Goal: Task Accomplishment & Management: Manage account settings

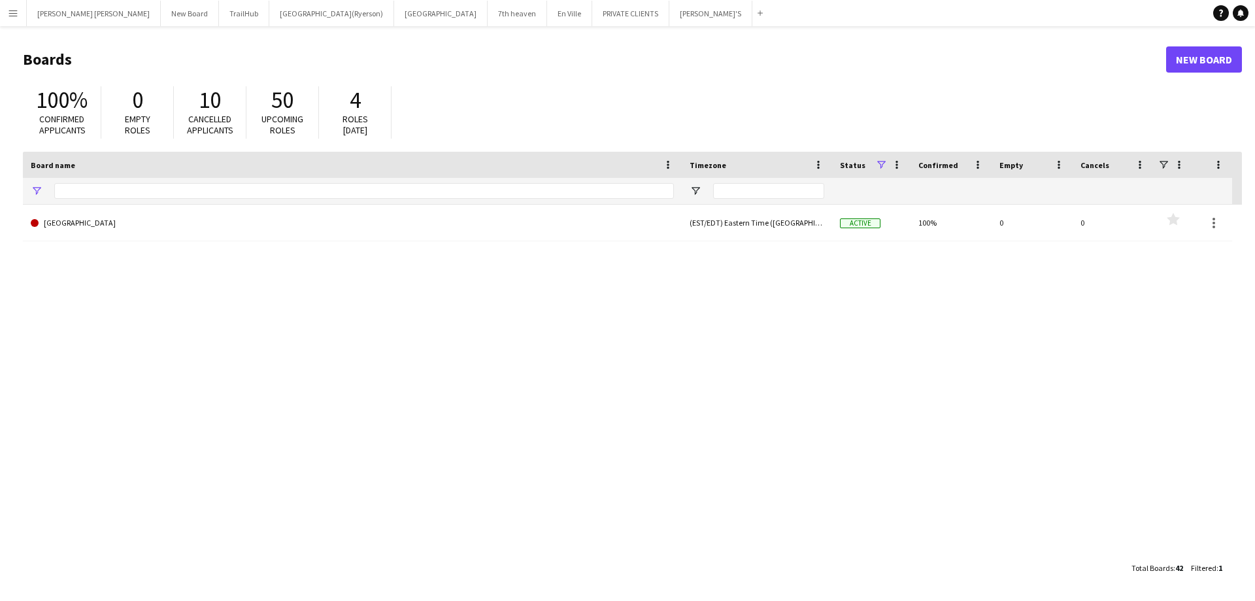
type input "**********"
click at [65, 9] on button "MILLER LASH Close" at bounding box center [94, 13] width 134 height 25
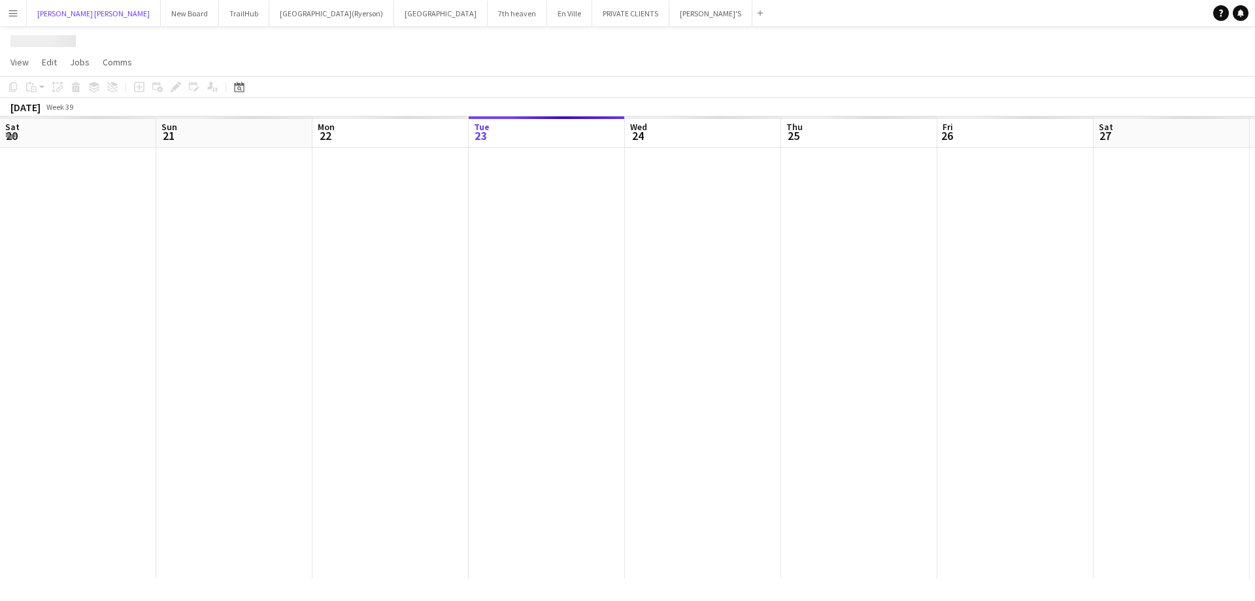
scroll to position [0, 312]
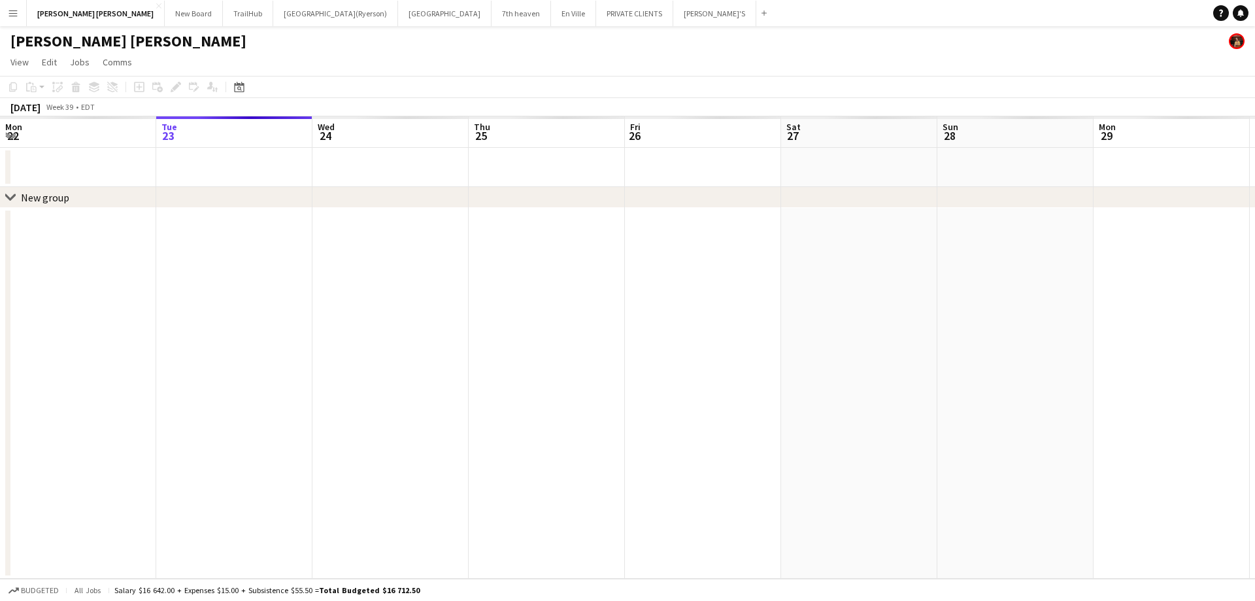
click at [4, 22] on button "Menu" at bounding box center [13, 13] width 26 height 26
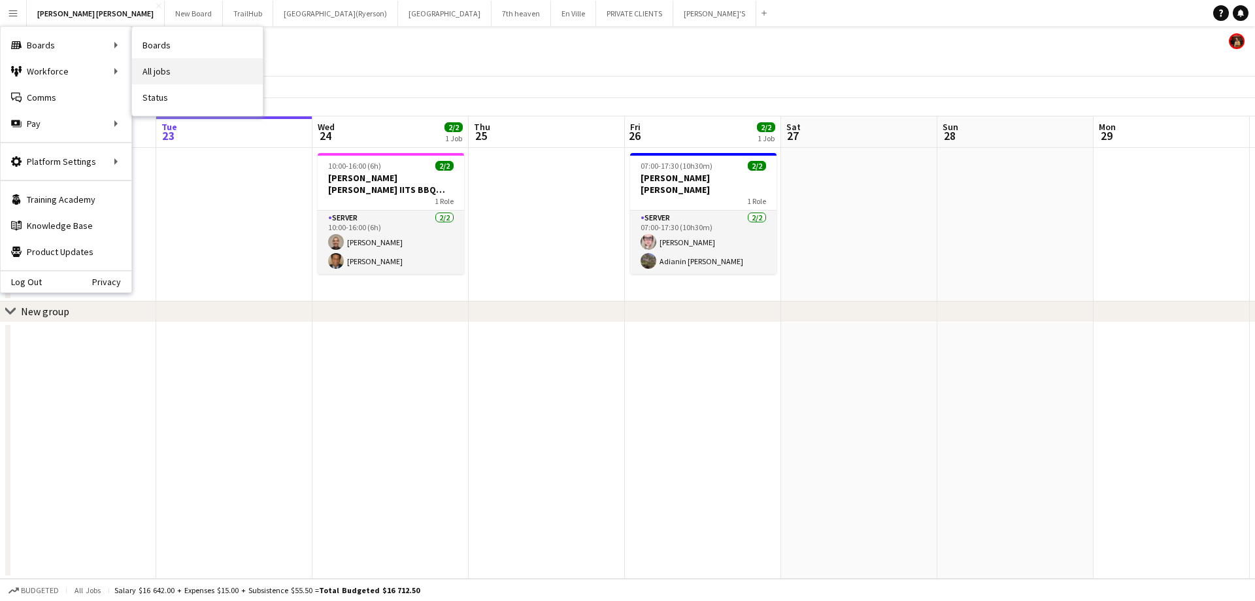
click at [224, 78] on link "All jobs" at bounding box center [197, 71] width 131 height 26
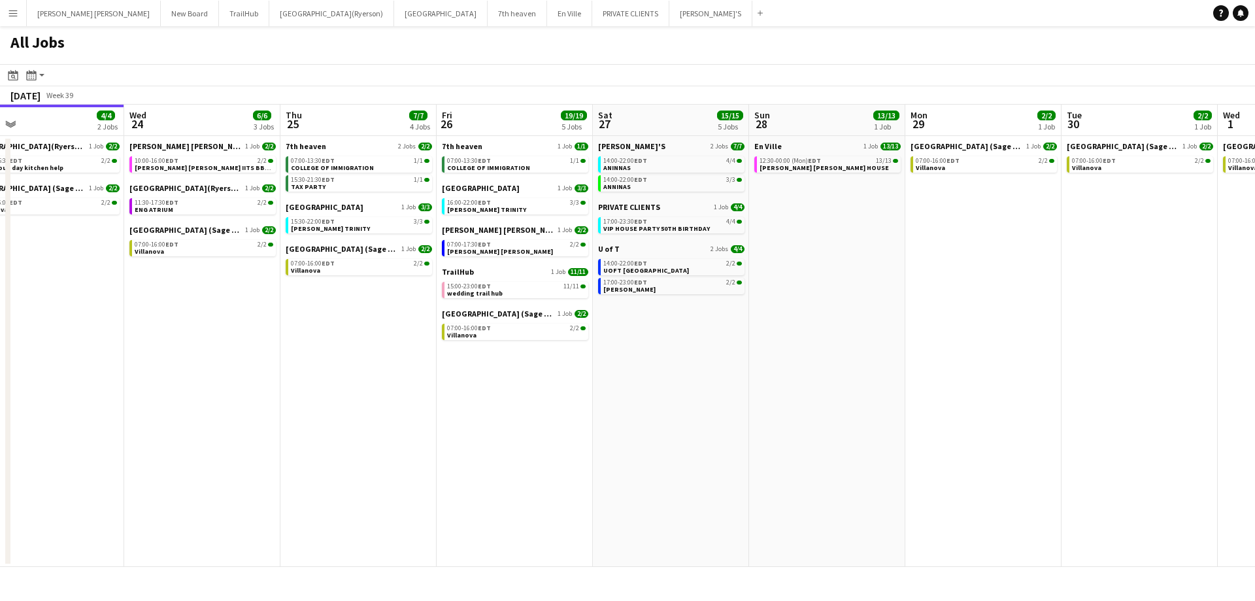
scroll to position [0, 500]
drag, startPoint x: 355, startPoint y: 333, endPoint x: 214, endPoint y: 319, distance: 141.8
click at [214, 319] on app-calendar-viewport "Sat 20 23/23 3 Jobs Sun 21 2/2 1 Job Mon 22 2/2 1 Job Tue 23 4/4 2 Jobs Wed 24 …" at bounding box center [627, 336] width 1255 height 462
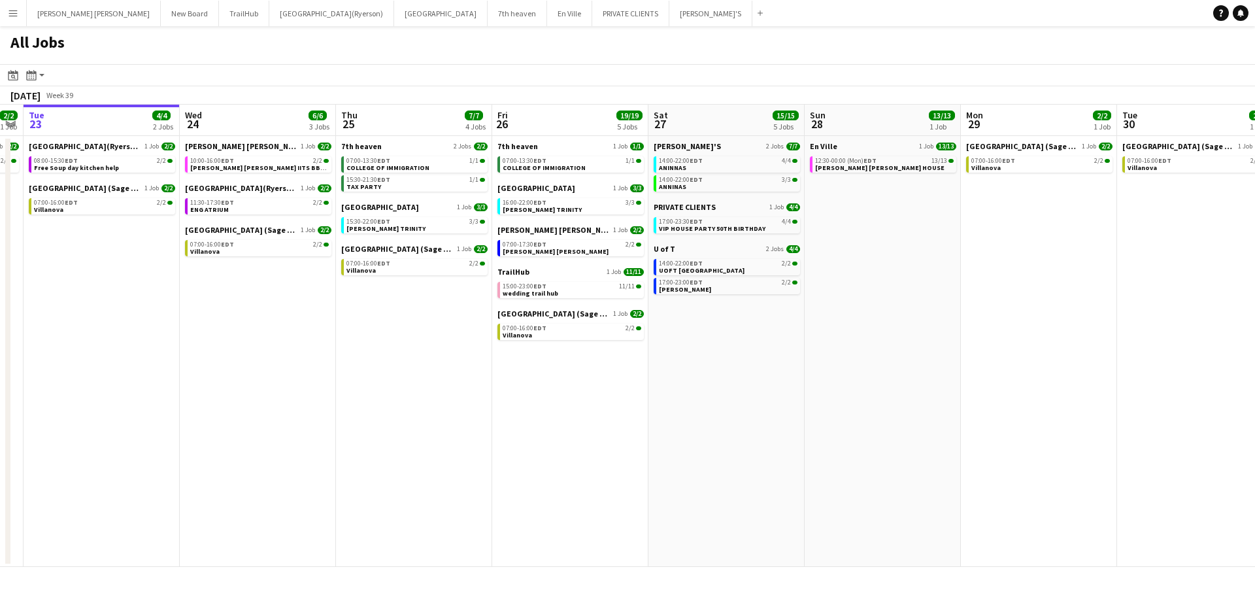
scroll to position [0, 433]
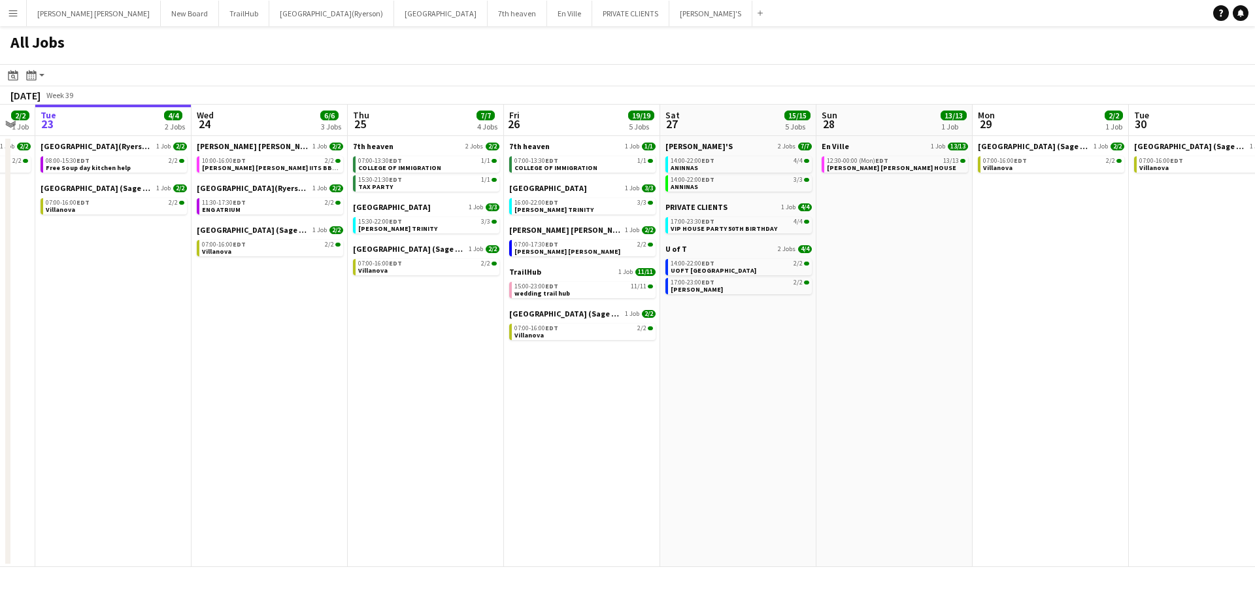
drag, startPoint x: 211, startPoint y: 293, endPoint x: 265, endPoint y: 287, distance: 54.0
click at [265, 287] on app-calendar-viewport "Sat 20 23/23 3 Jobs Sun 21 2/2 1 Job Mon 22 2/2 1 Job Tue 23 4/4 2 Jobs Wed 24 …" at bounding box center [627, 336] width 1255 height 462
click at [248, 295] on app-date-cell "MILLER LASH 1 Job 2/2 10:00-16:00 EDT 2/2 MILLER LASH IITS BBQ EVENT Toronto Me…" at bounding box center [269, 351] width 156 height 431
click at [12, 12] on app-icon "Menu" at bounding box center [13, 13] width 10 height 10
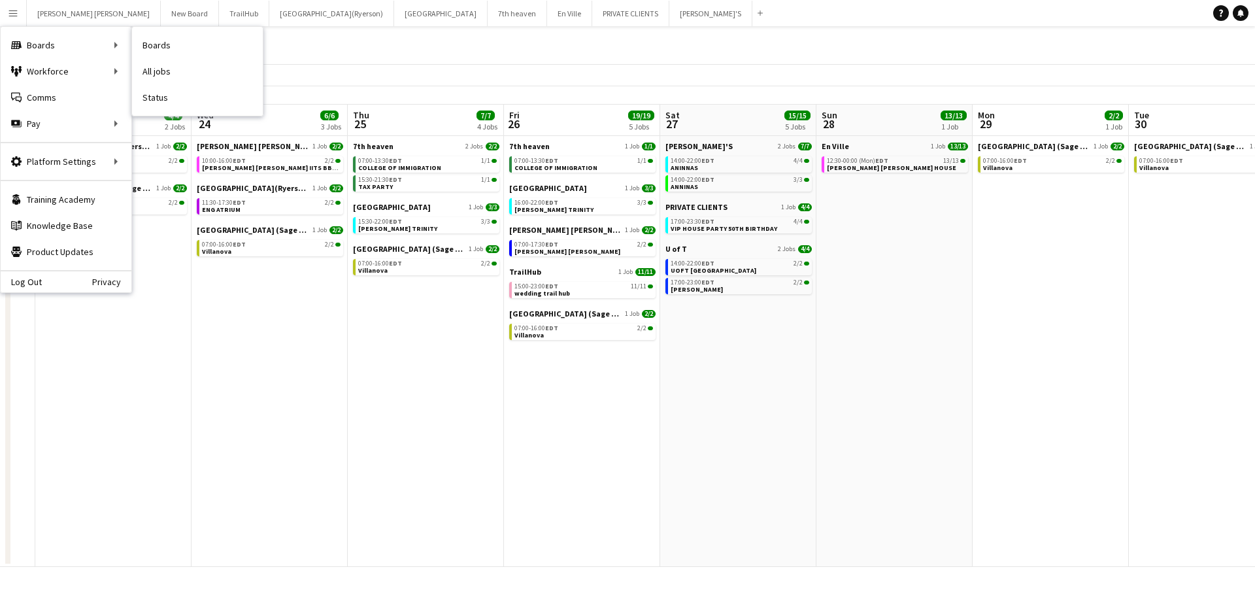
click at [180, 67] on link "All jobs" at bounding box center [197, 71] width 131 height 26
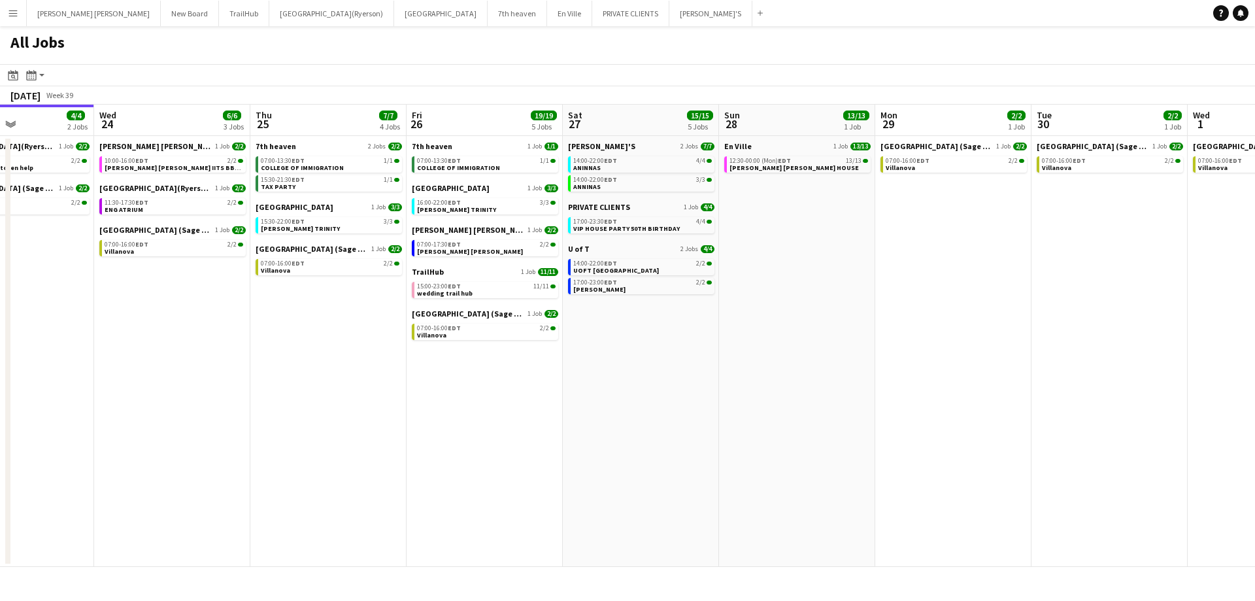
drag, startPoint x: 778, startPoint y: 371, endPoint x: 678, endPoint y: 361, distance: 99.8
click at [678, 361] on app-calendar-viewport "Sat 20 23/23 3 Jobs Sun 21 2/2 1 Job Mon 22 2/2 1 Job Tue 23 4/4 2 Jobs Wed 24 …" at bounding box center [627, 336] width 1255 height 462
click at [439, 286] on span "15:00-23:00 EDT" at bounding box center [438, 286] width 44 height 7
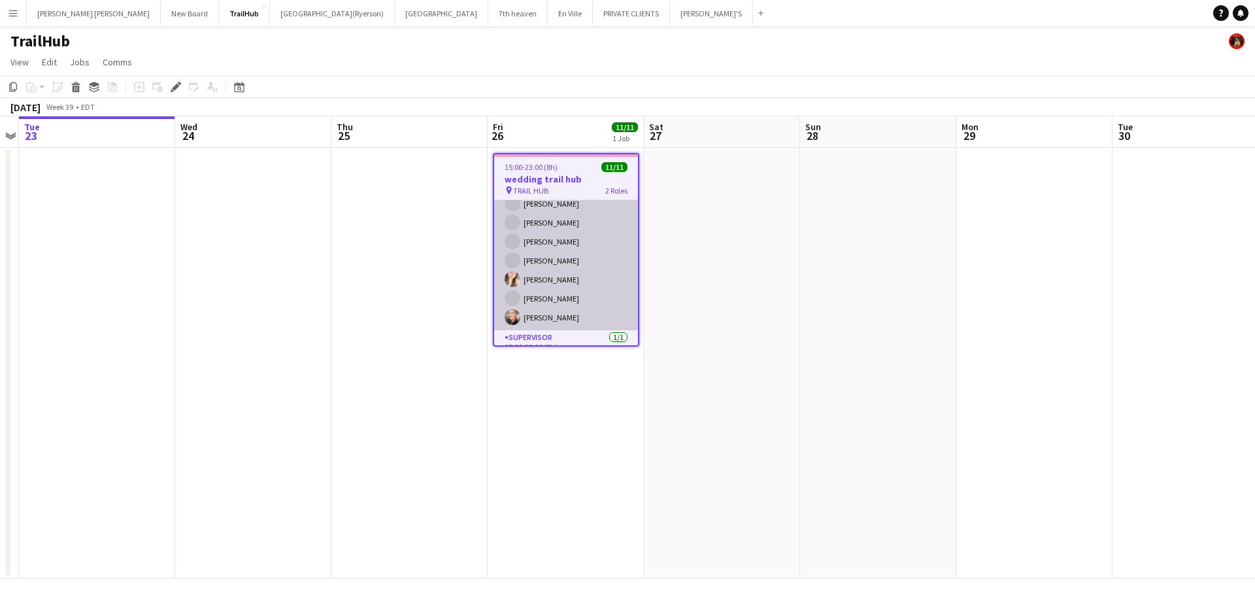
scroll to position [114, 0]
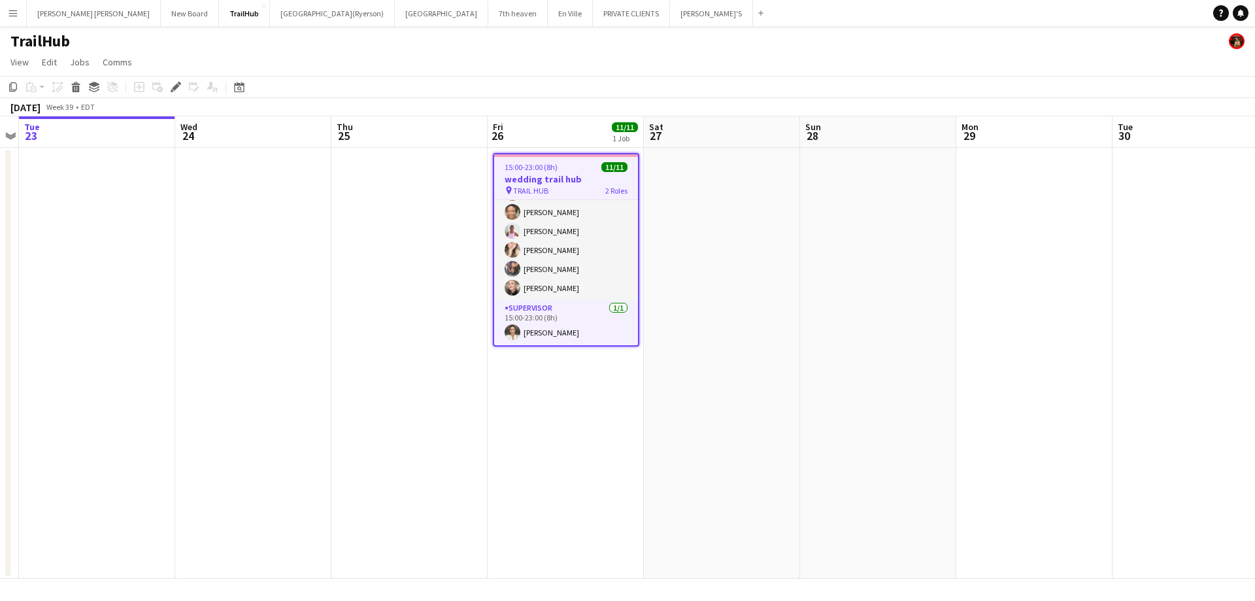
click at [17, 12] on app-icon "Menu" at bounding box center [13, 13] width 10 height 10
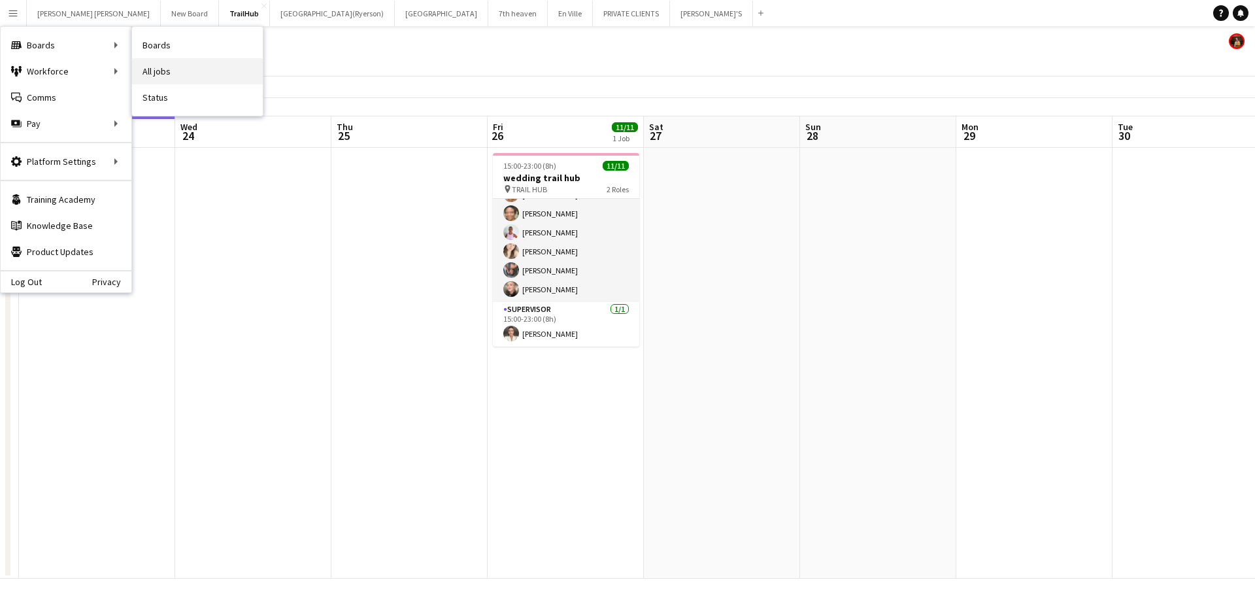
click at [165, 64] on link "All jobs" at bounding box center [197, 71] width 131 height 26
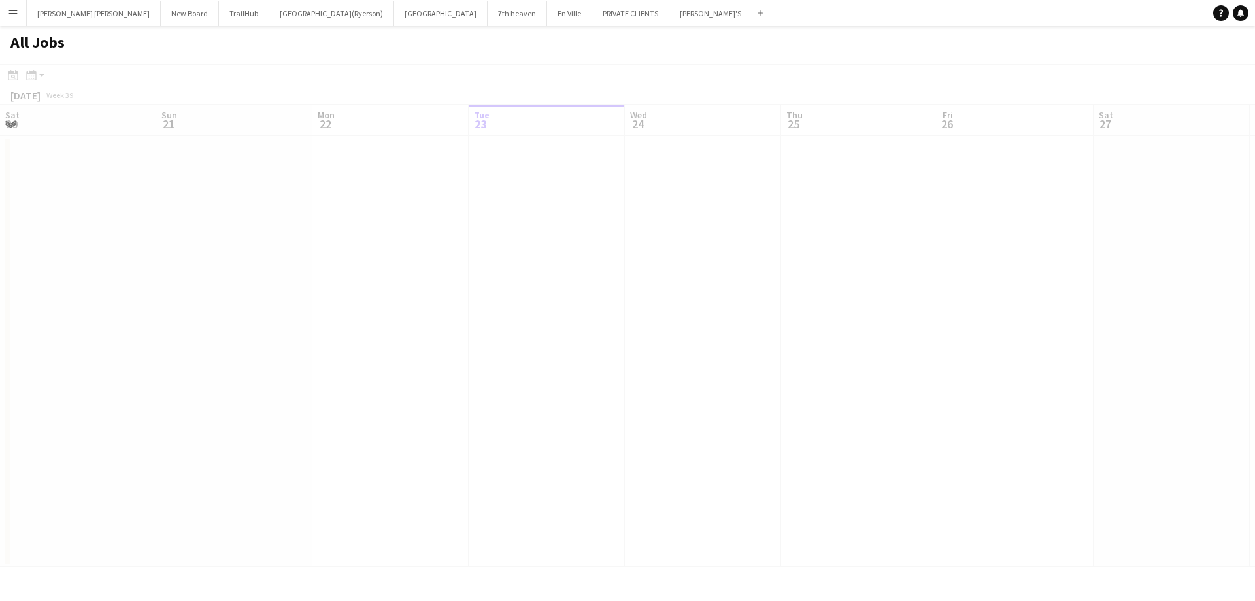
scroll to position [0, 312]
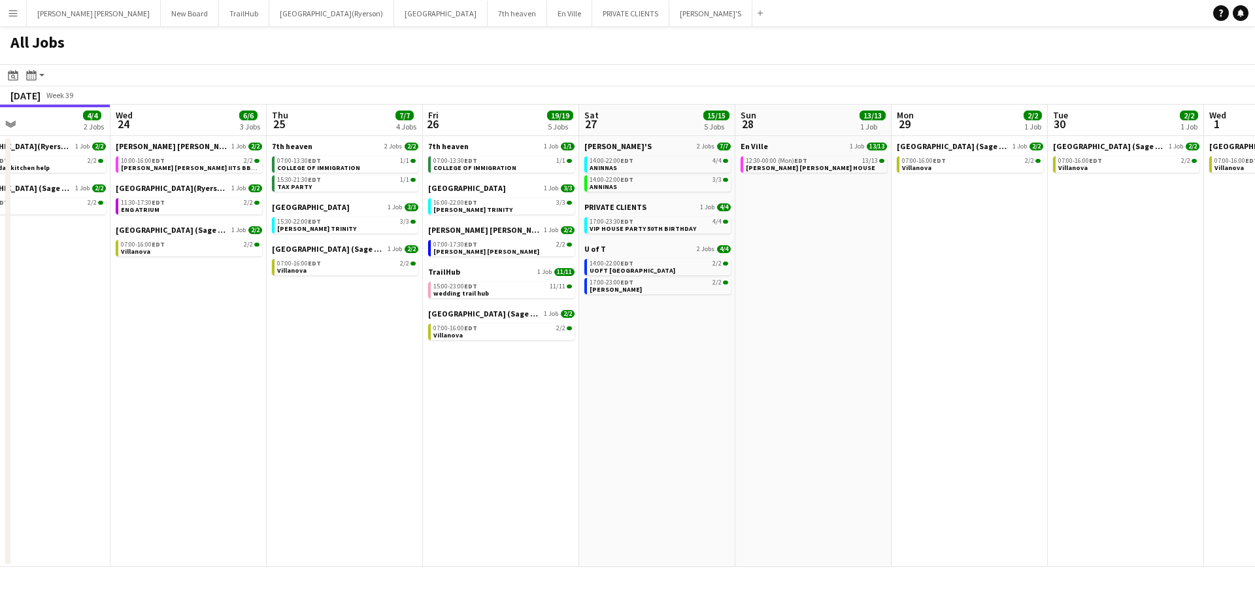
drag, startPoint x: 785, startPoint y: 380, endPoint x: 531, endPoint y: 370, distance: 254.5
click at [531, 370] on app-calendar-viewport "Sat 20 23/23 3 Jobs Sun 21 2/2 1 Job Mon 22 2/2 1 Job Tue 23 4/4 2 Jobs Wed 24 …" at bounding box center [627, 336] width 1255 height 462
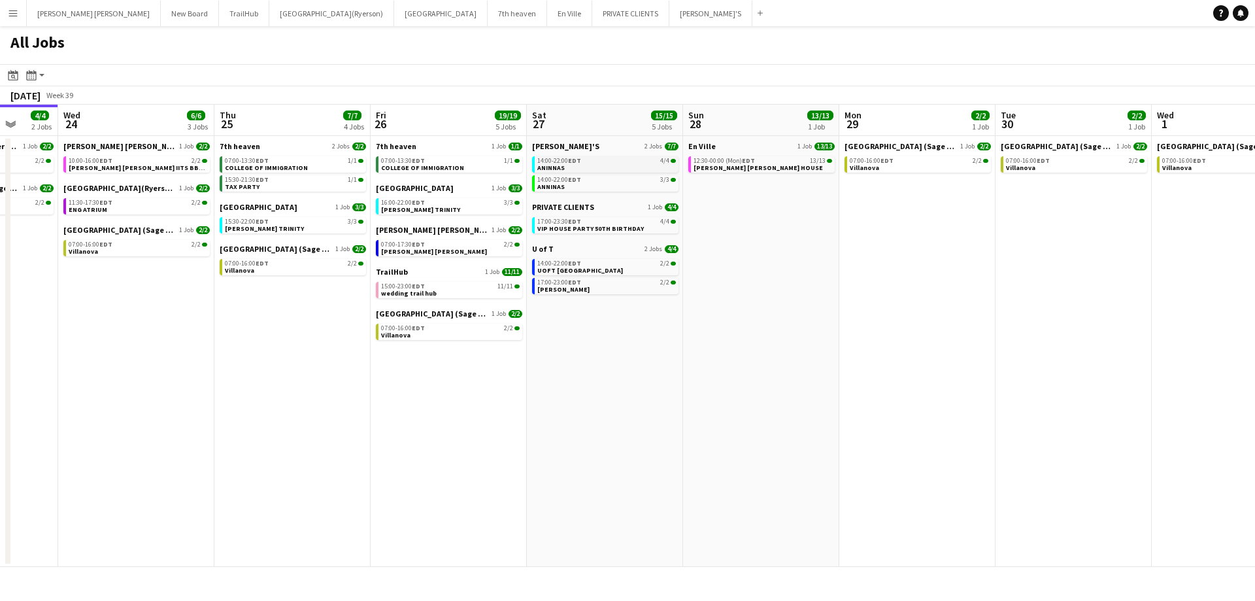
click at [565, 167] on link "14:00-22:00 EDT 4/4 ANINNAS" at bounding box center [606, 163] width 139 height 15
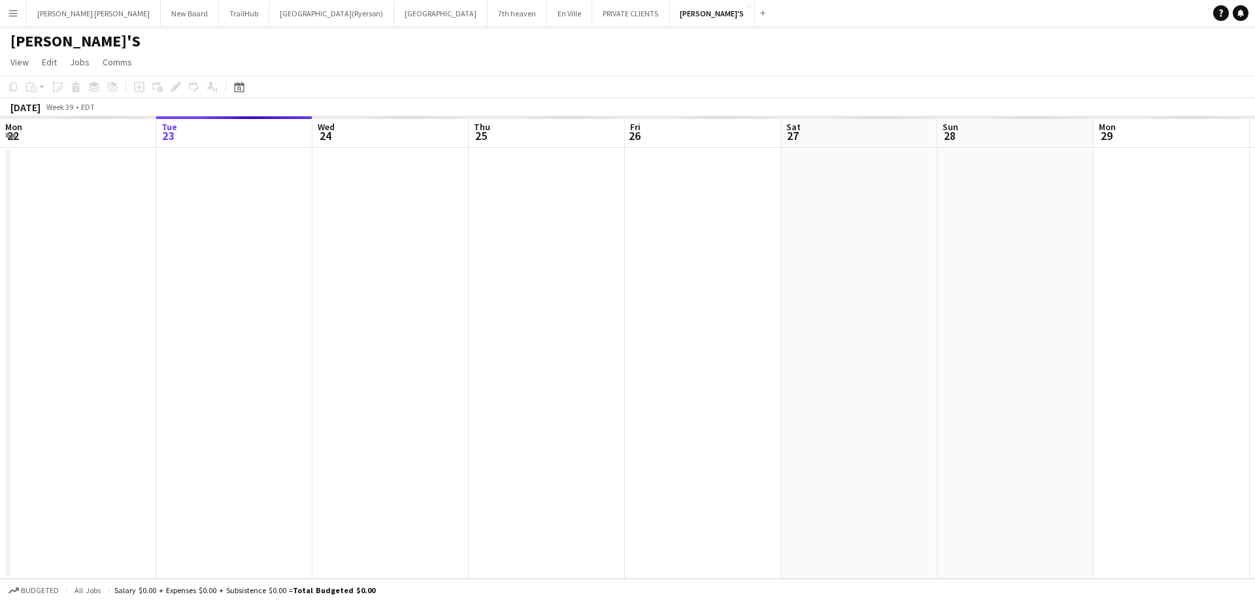
scroll to position [0, 450]
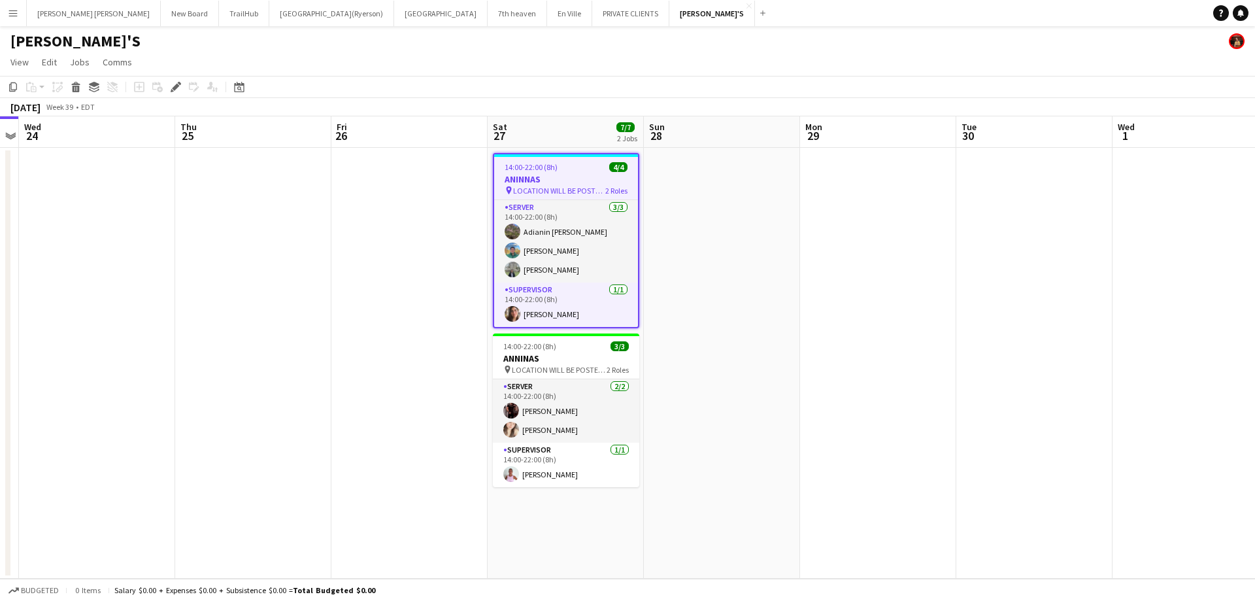
click at [368, 47] on div "[PERSON_NAME]'S" at bounding box center [627, 38] width 1255 height 25
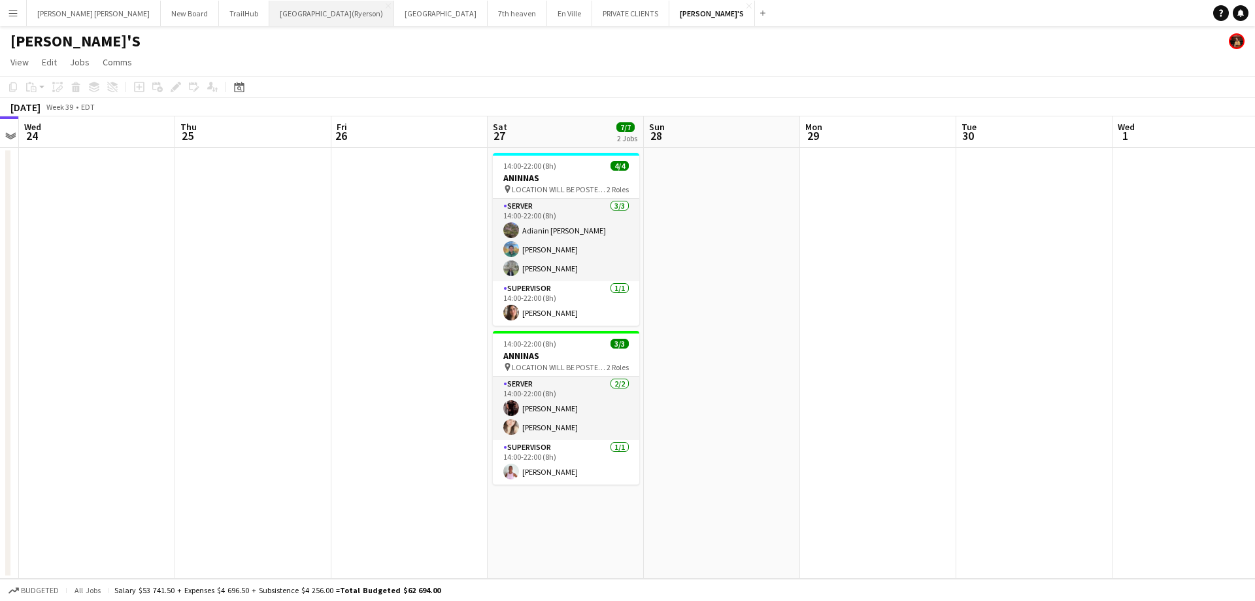
click at [269, 18] on button "Toronto Metropolitan University(Ryerson) Close" at bounding box center [331, 13] width 125 height 25
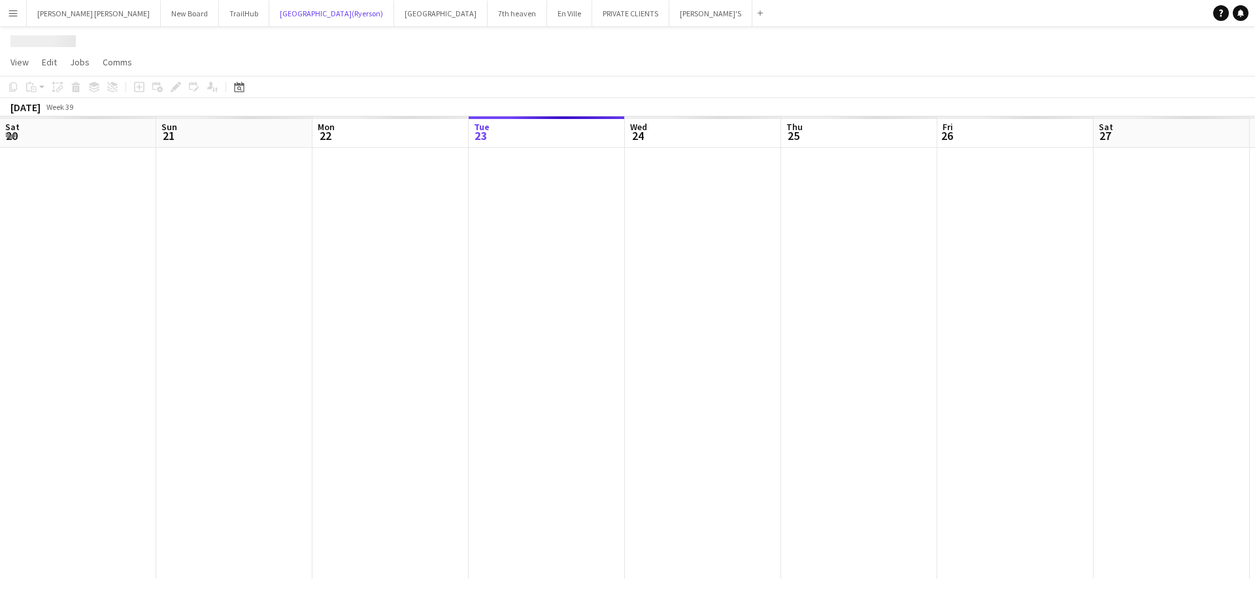
scroll to position [0, 312]
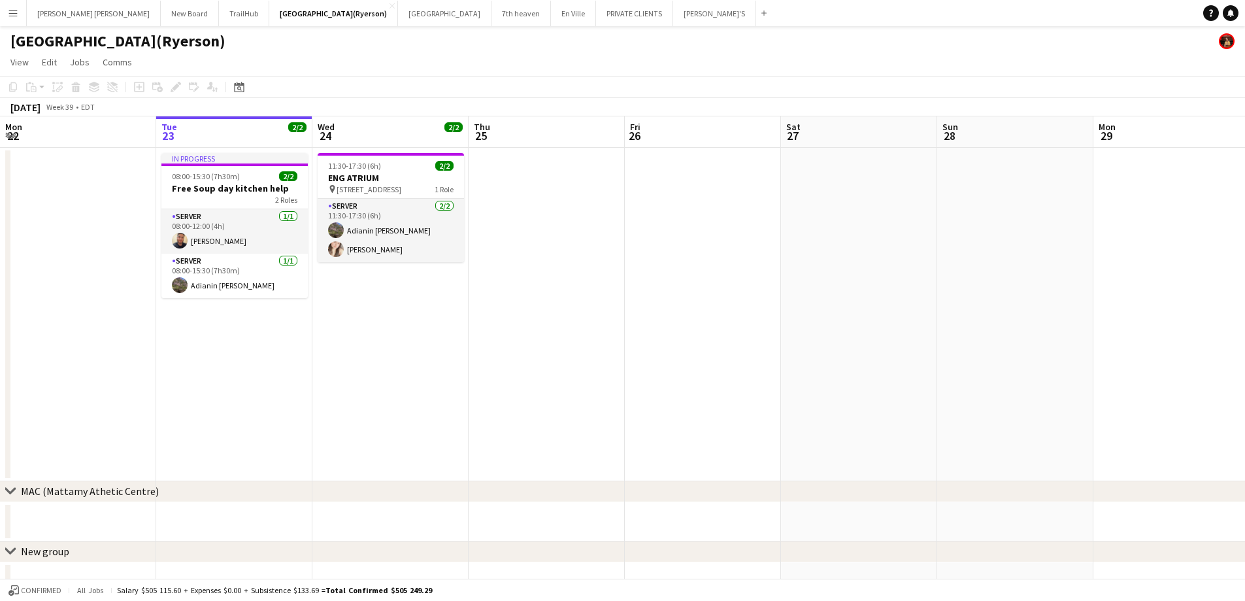
click at [8, 9] on app-icon "Menu" at bounding box center [13, 13] width 10 height 10
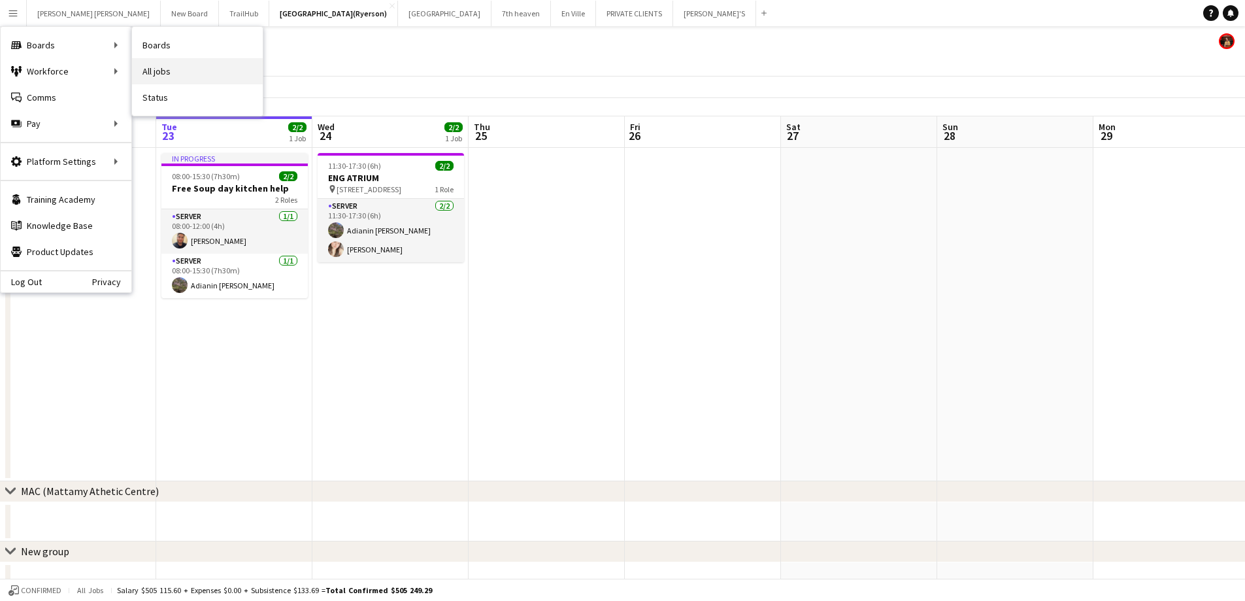
click at [170, 72] on link "All jobs" at bounding box center [197, 71] width 131 height 26
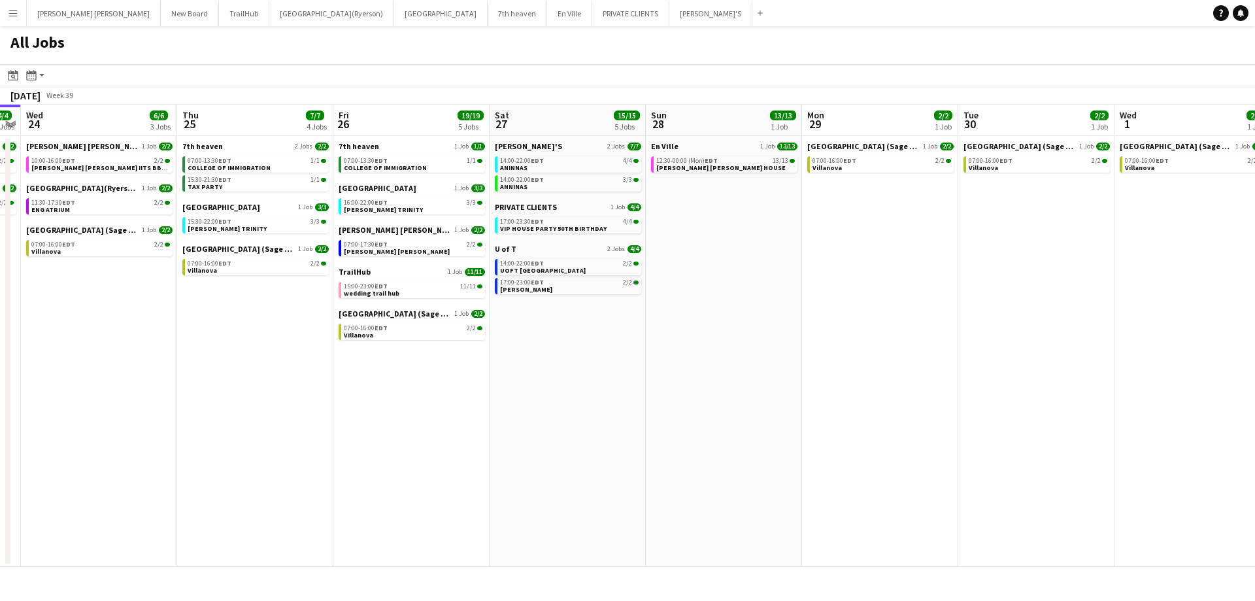
scroll to position [0, 607]
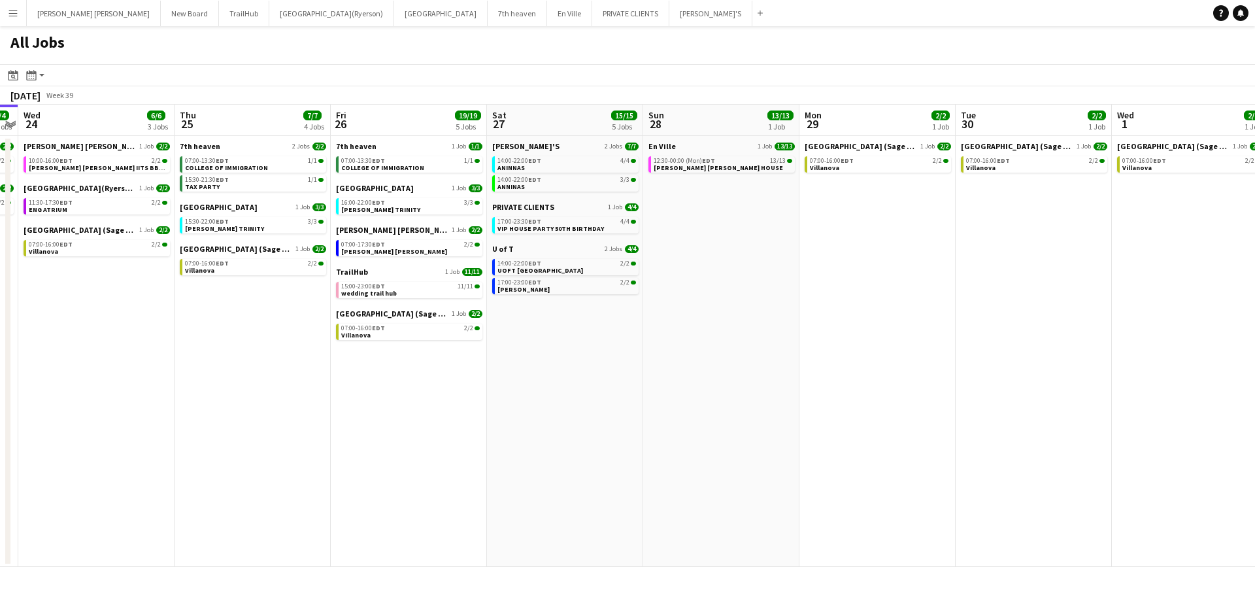
drag, startPoint x: 693, startPoint y: 359, endPoint x: 399, endPoint y: 345, distance: 294.5
click at [399, 345] on app-calendar-viewport "Sat 20 23/23 3 Jobs Sun 21 2/2 1 Job Mon 22 2/2 1 Job Tue 23 4/4 2 Jobs Wed 24 …" at bounding box center [627, 336] width 1255 height 462
click at [366, 289] on span "wedding trail hub" at bounding box center [369, 293] width 56 height 8
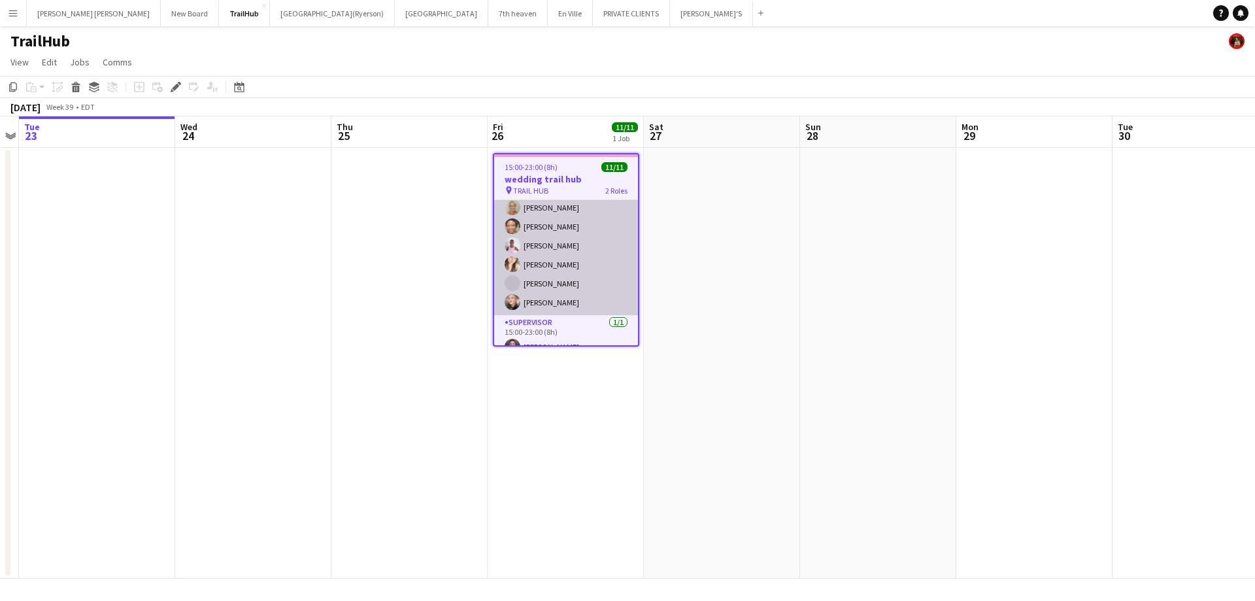
scroll to position [114, 0]
click at [529, 273] on app-card-role "SERVER [DATE] 15:00-23:00 (8h) [PERSON_NAME] [PERSON_NAME] [PERSON_NAME] [PERSO…" at bounding box center [566, 193] width 144 height 215
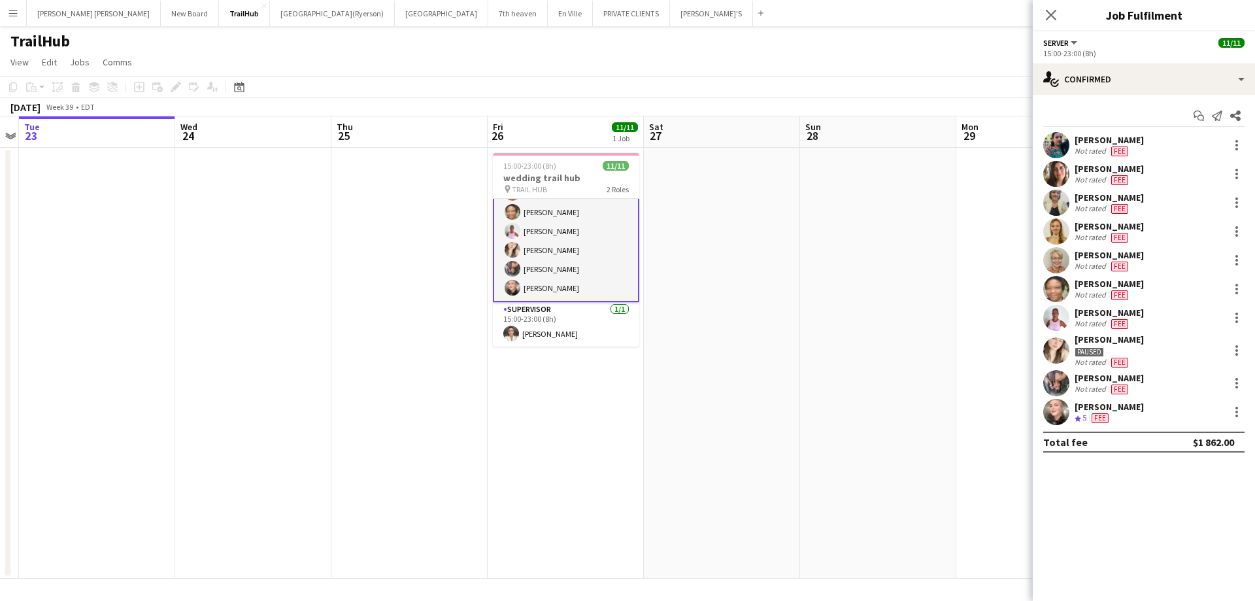
click at [1056, 390] on app-user-avatar at bounding box center [1056, 383] width 26 height 26
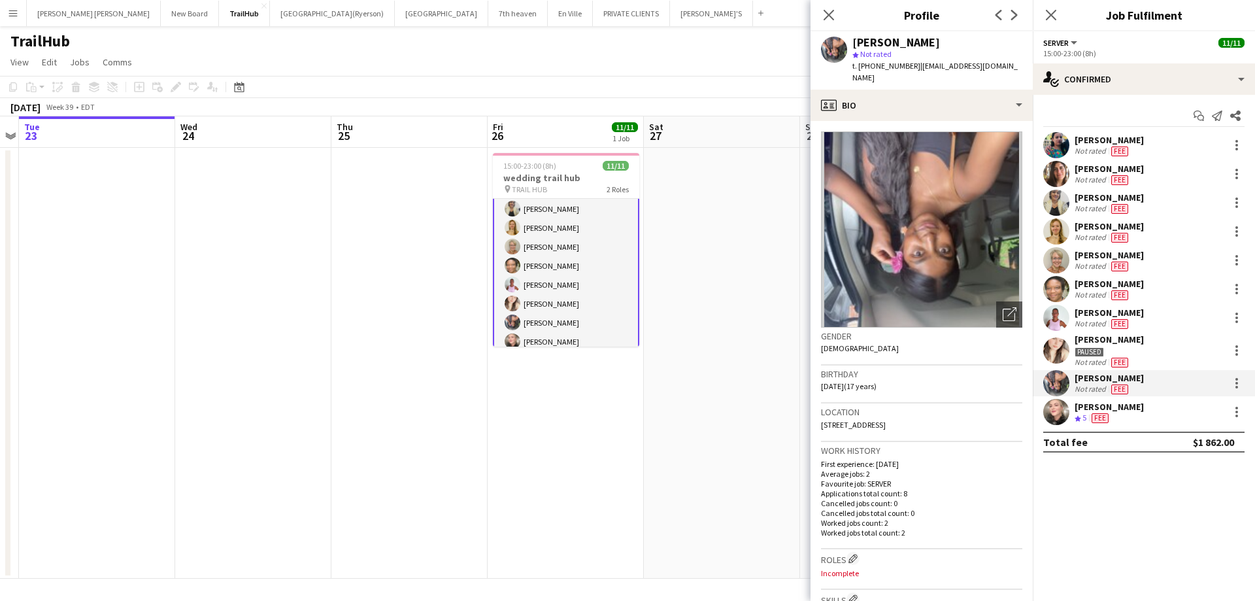
scroll to position [0, 0]
click at [825, 13] on icon "Close pop-in" at bounding box center [828, 14] width 12 height 12
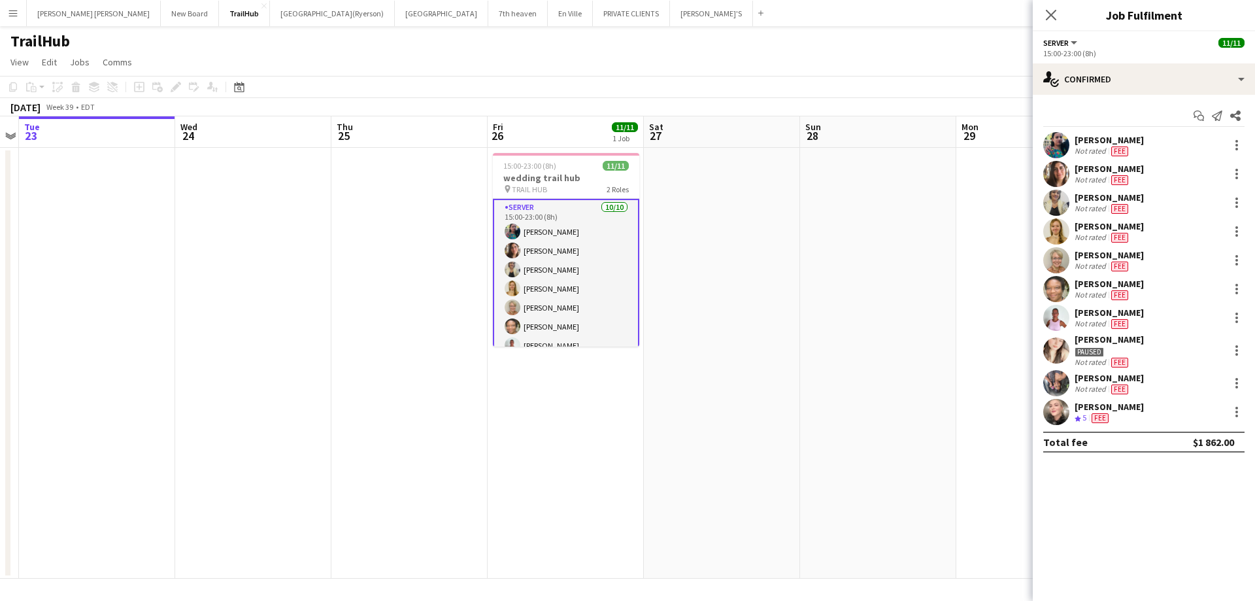
click at [12, 16] on app-icon "Menu" at bounding box center [13, 13] width 10 height 10
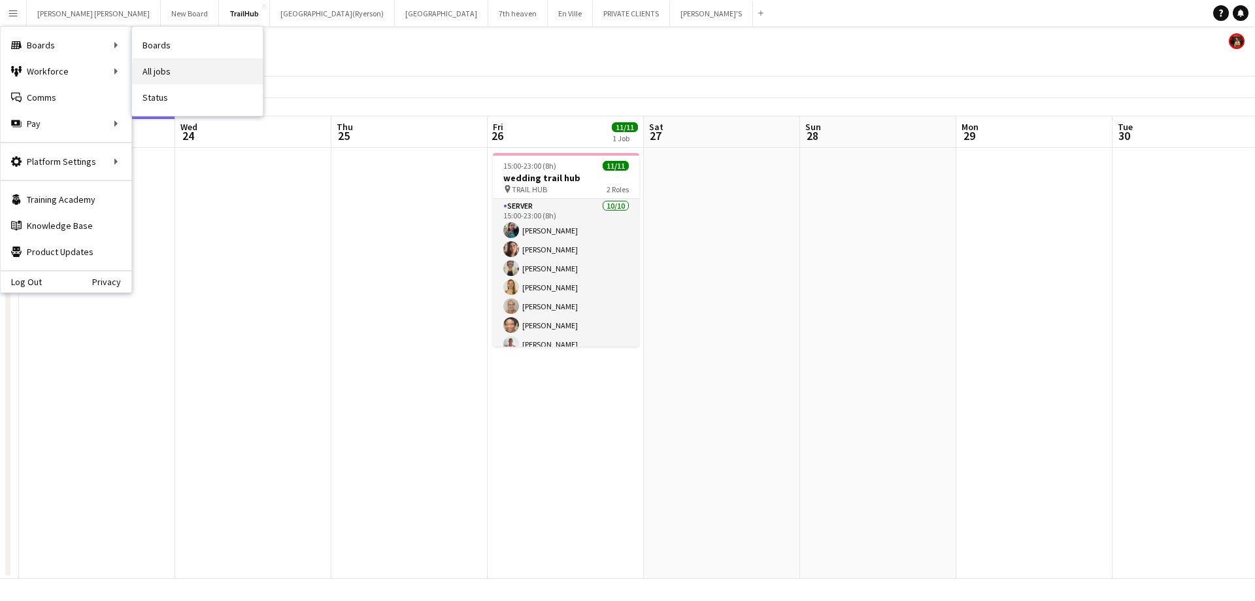
click at [157, 65] on link "All jobs" at bounding box center [197, 71] width 131 height 26
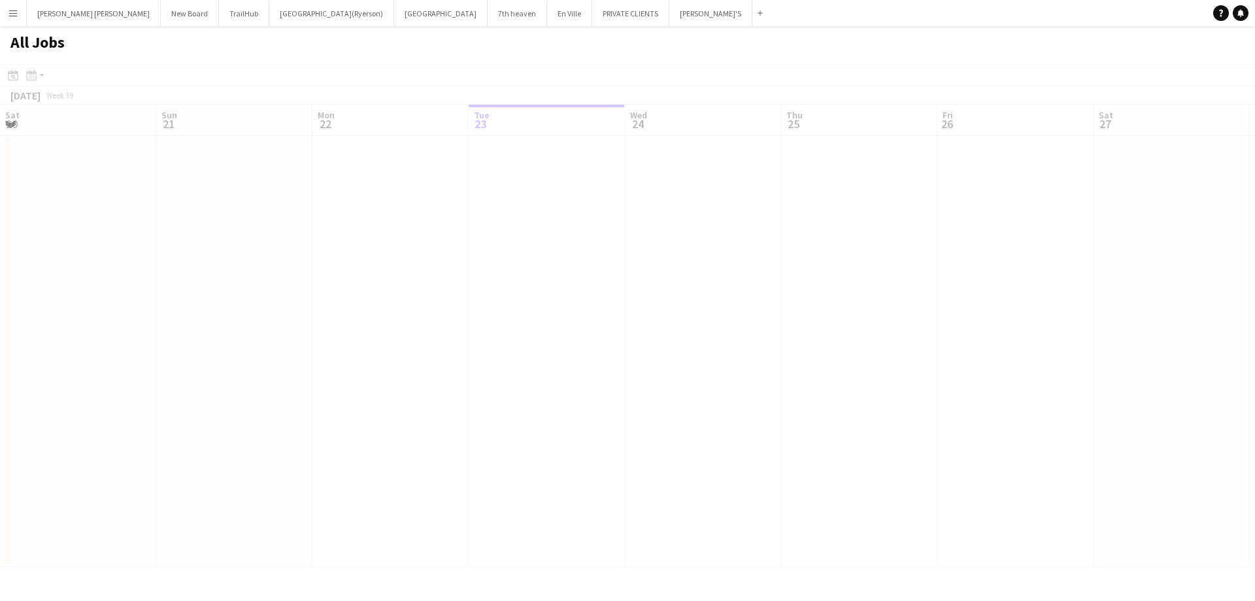
scroll to position [0, 312]
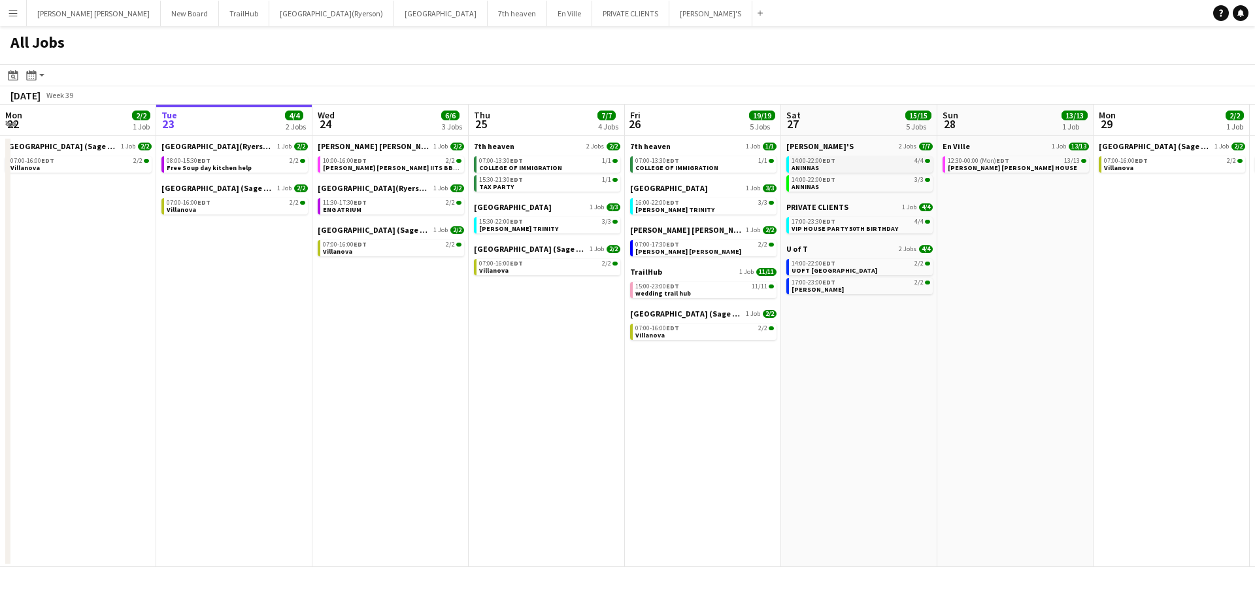
click at [821, 164] on span "14:00-22:00 EDT" at bounding box center [813, 161] width 44 height 7
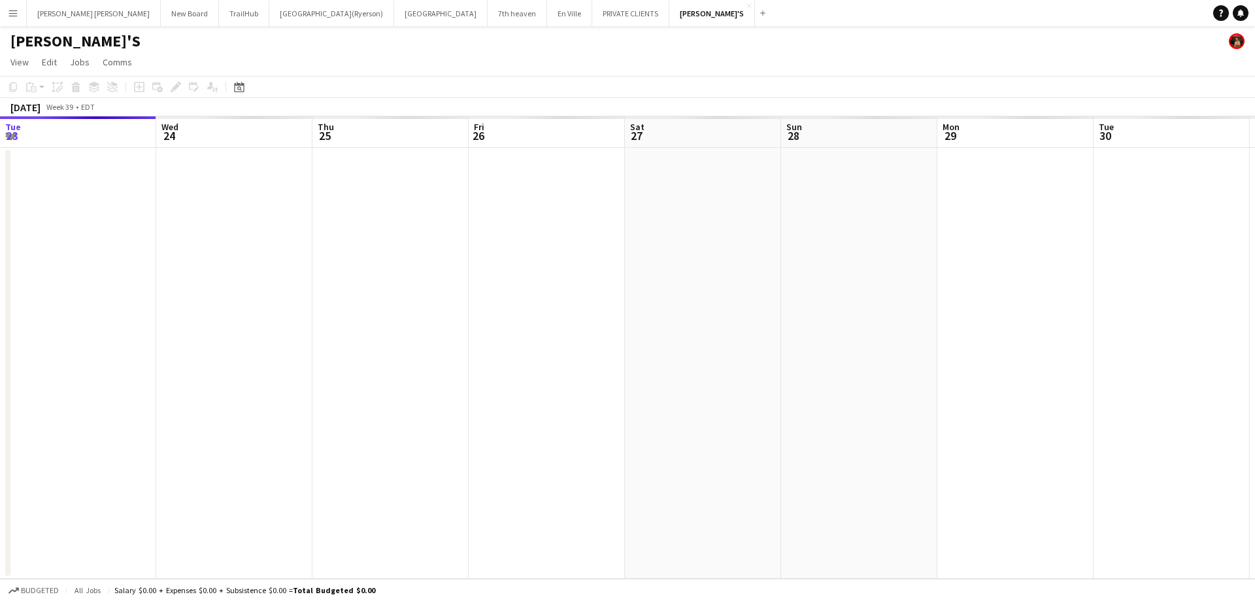
scroll to position [0, 450]
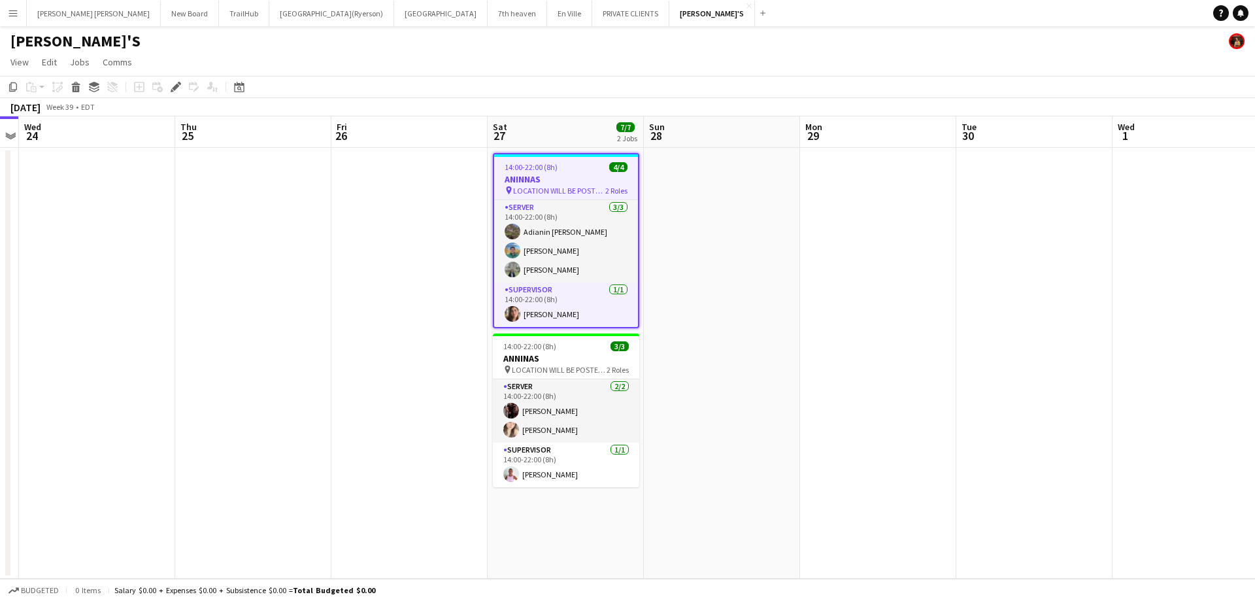
click at [10, 13] on app-icon "Menu" at bounding box center [13, 13] width 10 height 10
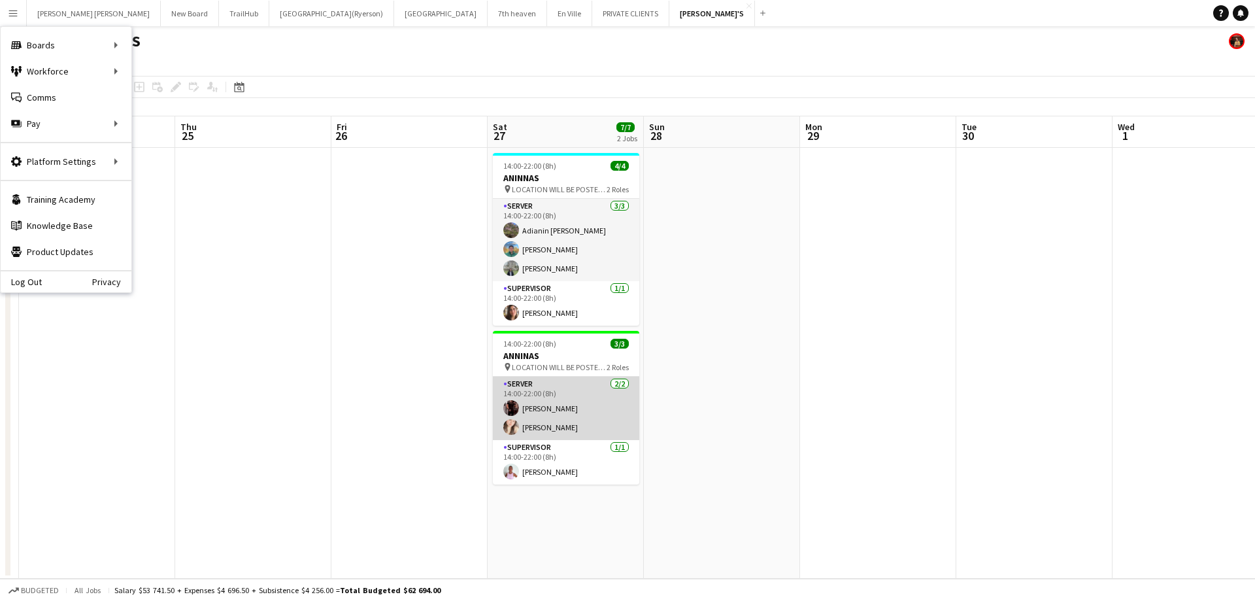
click at [565, 408] on app-card-role "SERVER [DATE] 14:00-22:00 (8h) [PERSON_NAME] [PERSON_NAME]" at bounding box center [566, 407] width 146 height 63
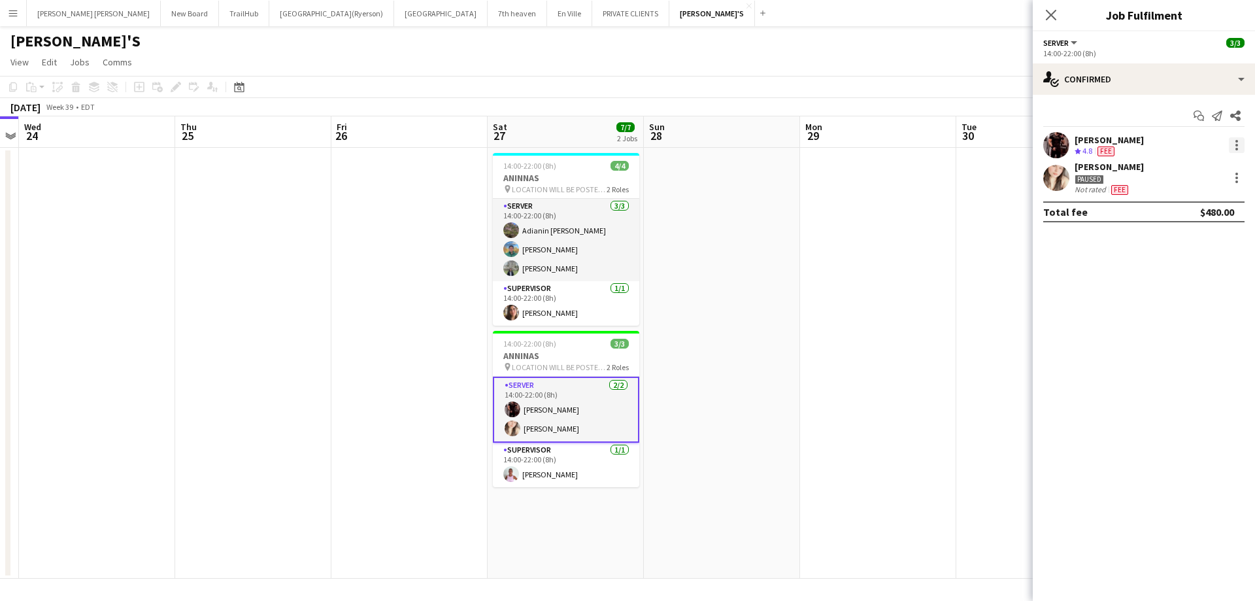
click at [1236, 146] on div at bounding box center [1236, 145] width 3 height 3
click at [1205, 167] on span "Edit fee" at bounding box center [1193, 169] width 81 height 12
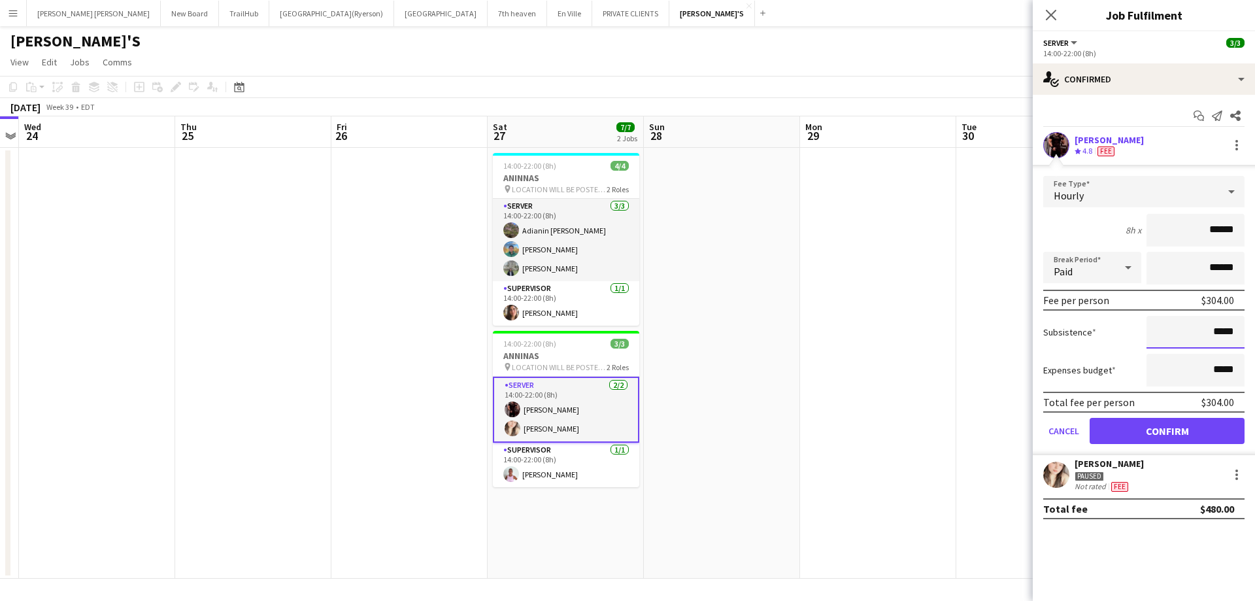
click at [1234, 335] on input "*****" at bounding box center [1195, 332] width 98 height 33
click at [1049, 11] on icon "Close pop-in" at bounding box center [1050, 14] width 12 height 12
